Goal: Task Accomplishment & Management: Use online tool/utility

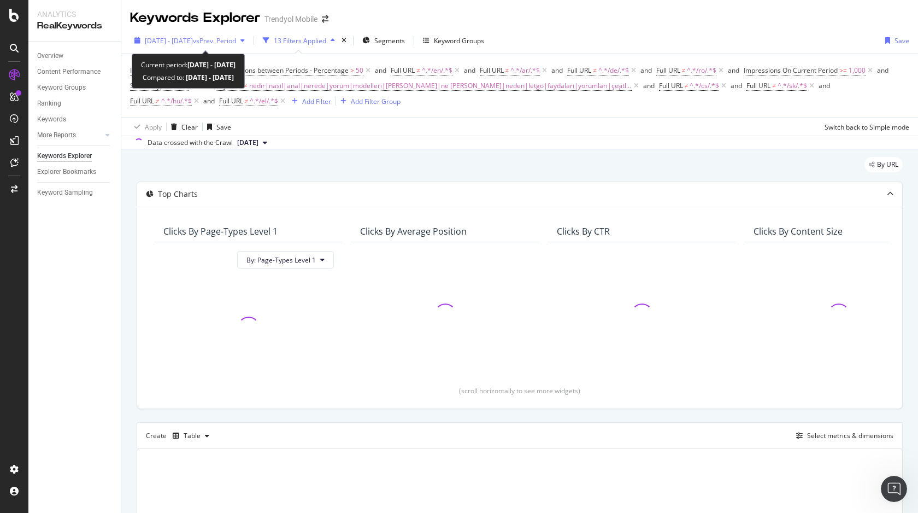
click at [193, 42] on span "[DATE] - [DATE]" at bounding box center [169, 40] width 48 height 9
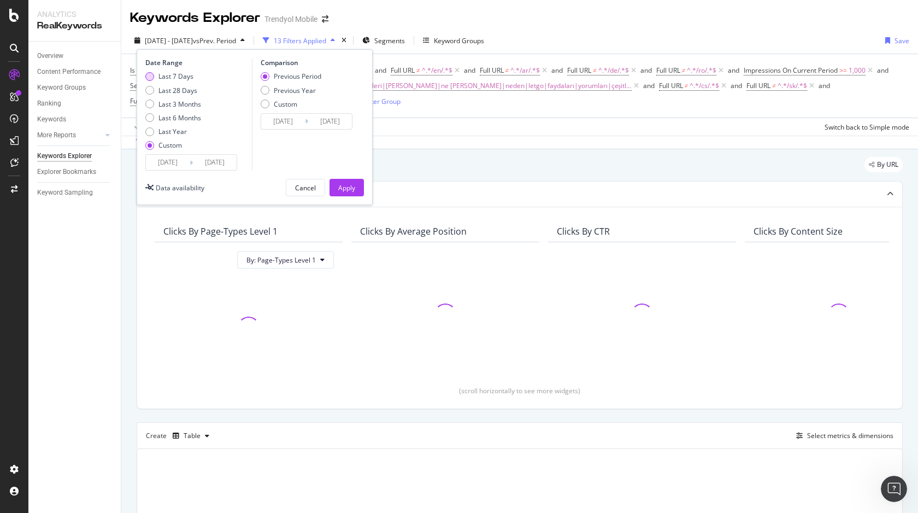
click at [175, 72] on div "Last 7 Days" at bounding box center [175, 76] width 35 height 9
type input "[DATE]"
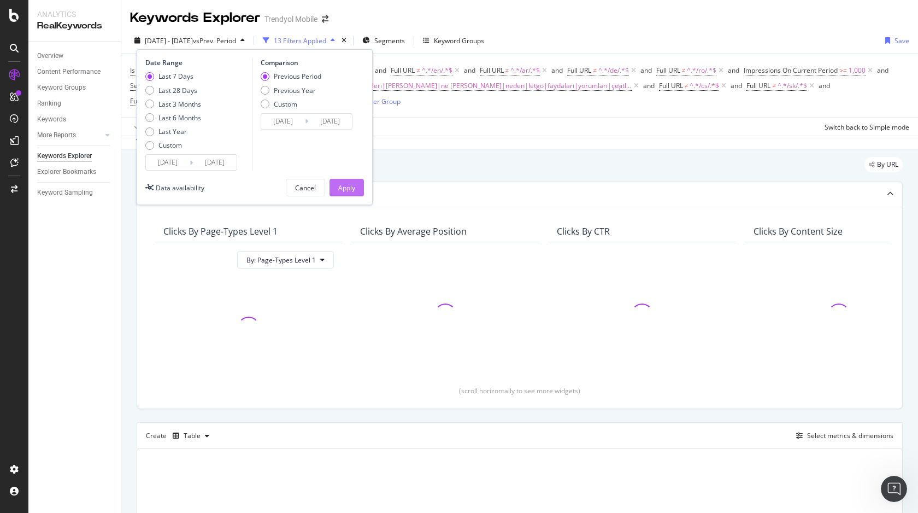
click at [336, 179] on button "Apply" at bounding box center [347, 187] width 34 height 17
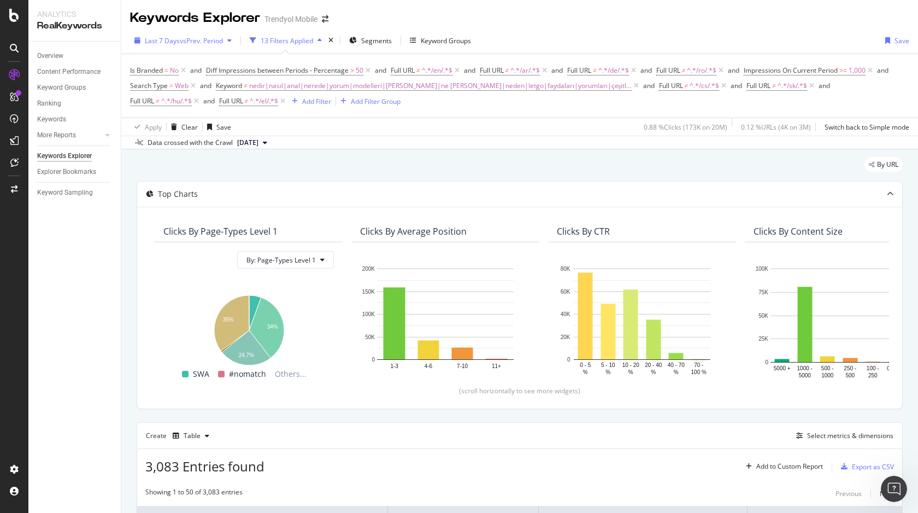
click at [169, 37] on span "Last 7 Days" at bounding box center [162, 40] width 35 height 9
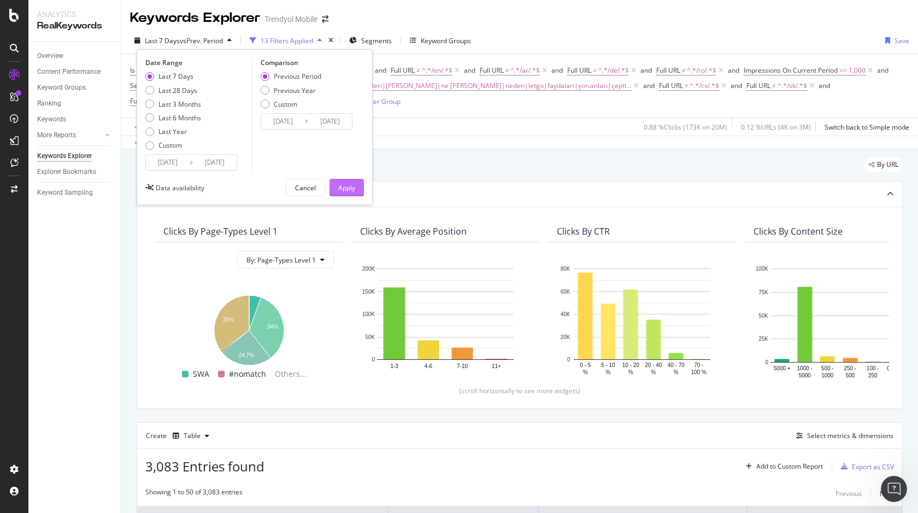
click at [352, 191] on div "Apply" at bounding box center [346, 187] width 17 height 9
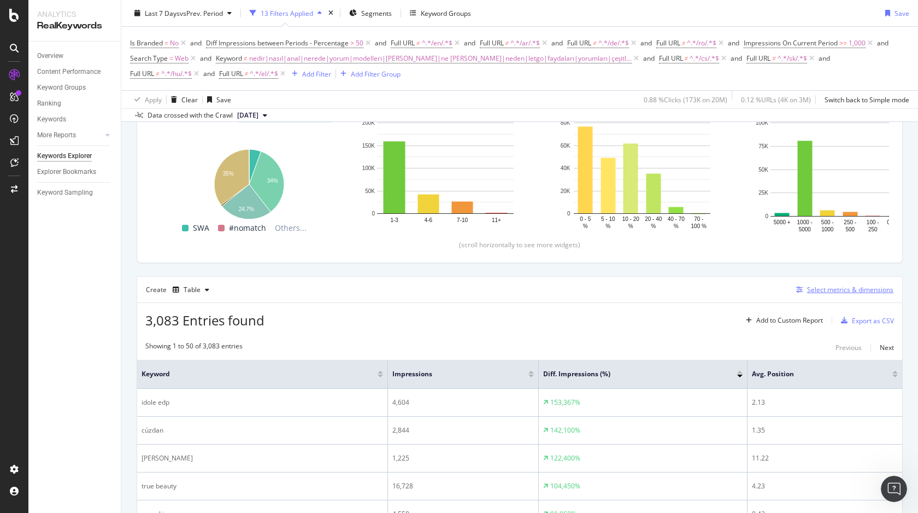
scroll to position [151, 0]
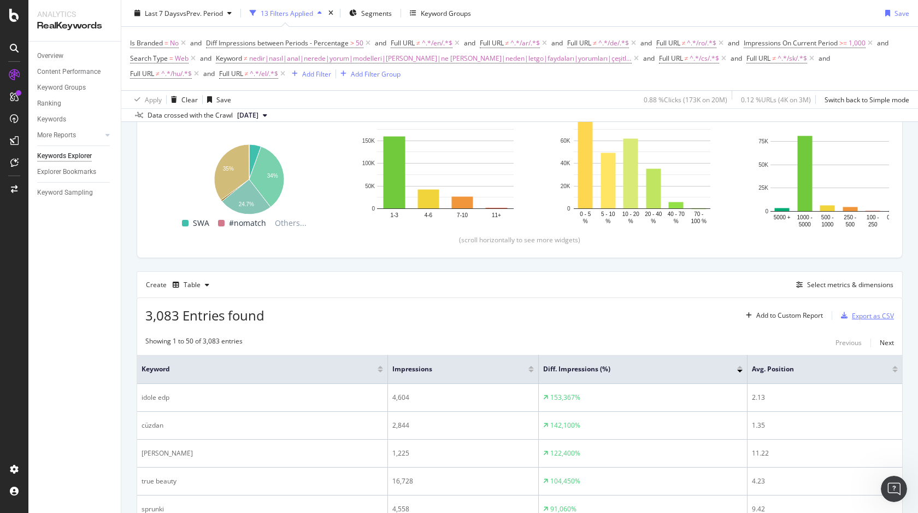
click at [853, 313] on div "Export as CSV" at bounding box center [873, 315] width 42 height 9
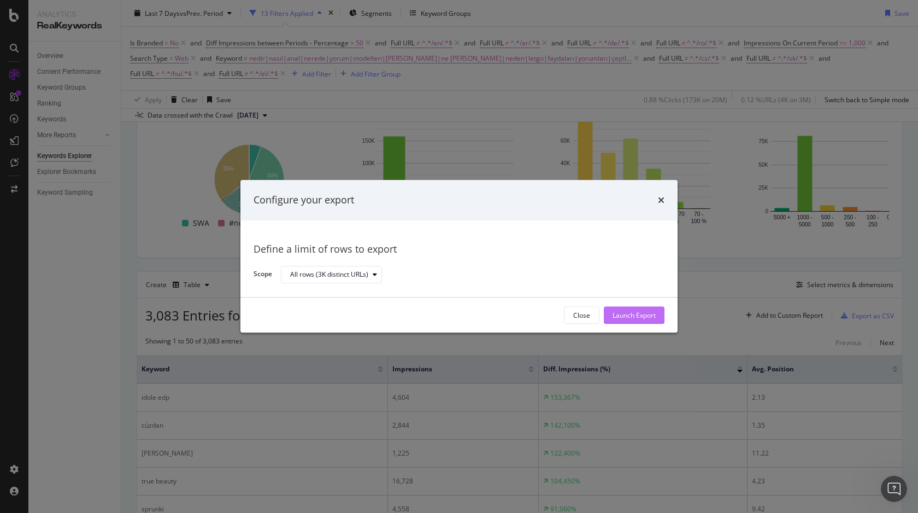
click at [636, 314] on div "Launch Export" at bounding box center [634, 314] width 43 height 9
